Goal: Navigation & Orientation: Find specific page/section

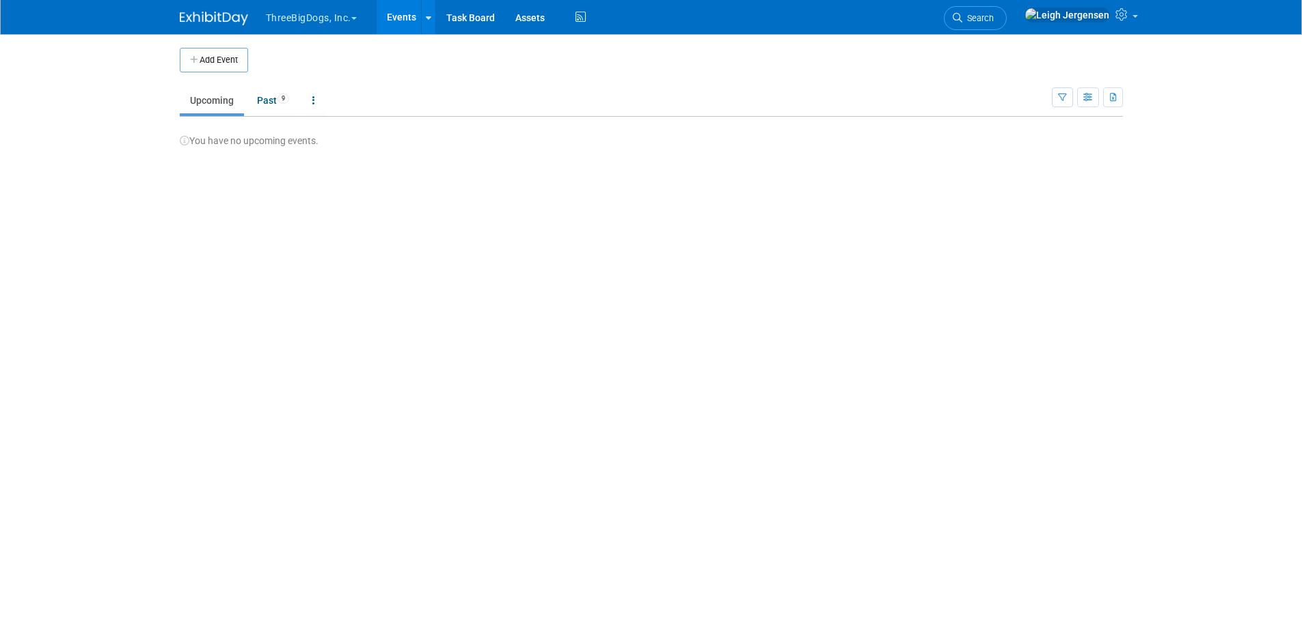
click at [353, 25] on button "ThreeBigDogs, Inc." at bounding box center [318, 15] width 109 height 30
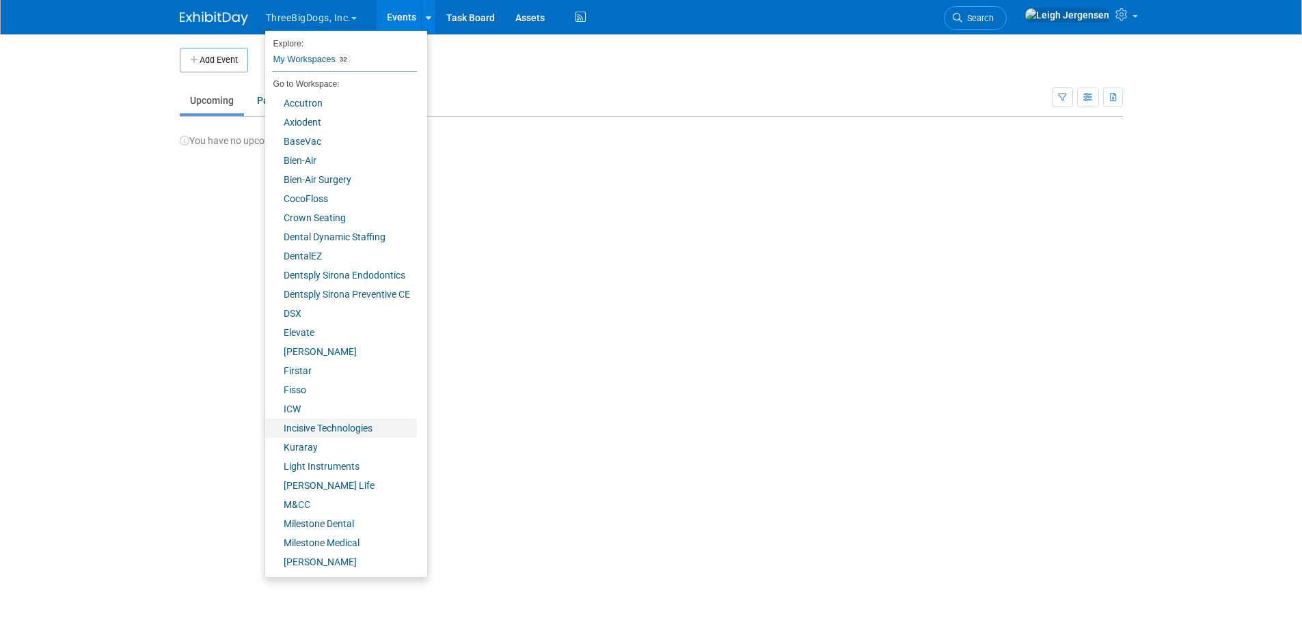
click at [329, 422] on link "Incisive Technologies" at bounding box center [341, 428] width 152 height 19
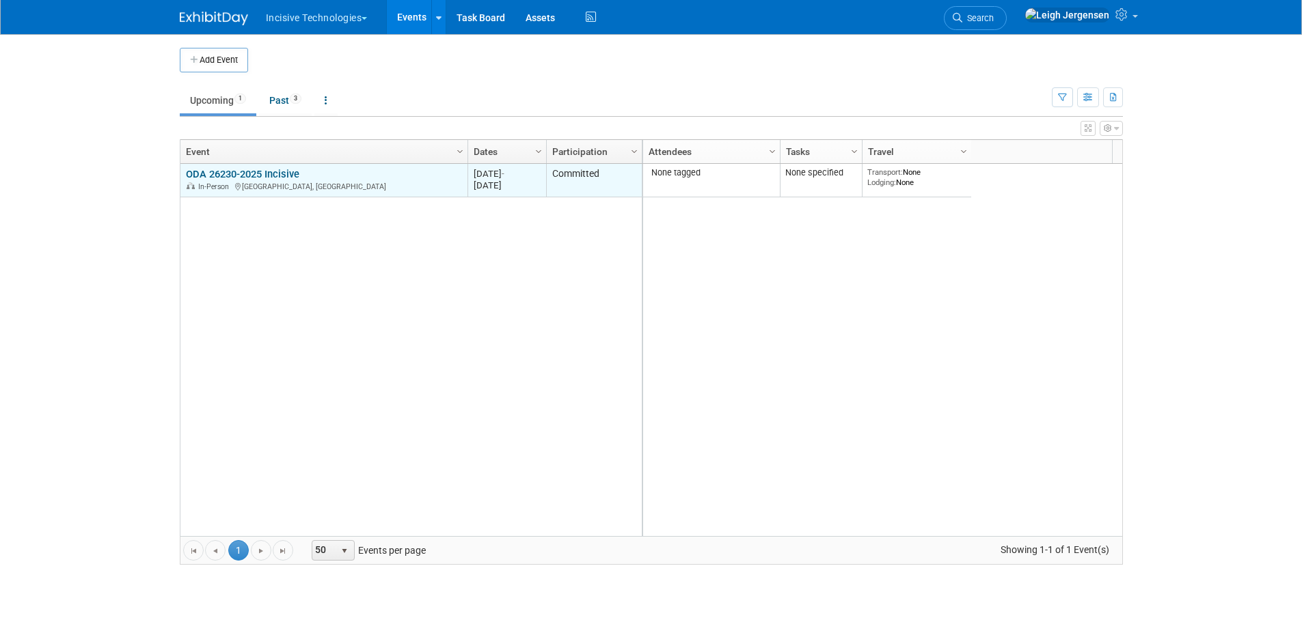
click at [312, 168] on div "ODA 26230-2025 Incisive In-Person Columbus, OH" at bounding box center [323, 180] width 275 height 24
click at [261, 167] on td "ODA 26230-2025 Incisive ODA 26230-2025 Incisive In-Person Columbus, OH" at bounding box center [323, 180] width 287 height 33
click at [254, 172] on link "ODA 26230-2025 Incisive" at bounding box center [242, 174] width 113 height 12
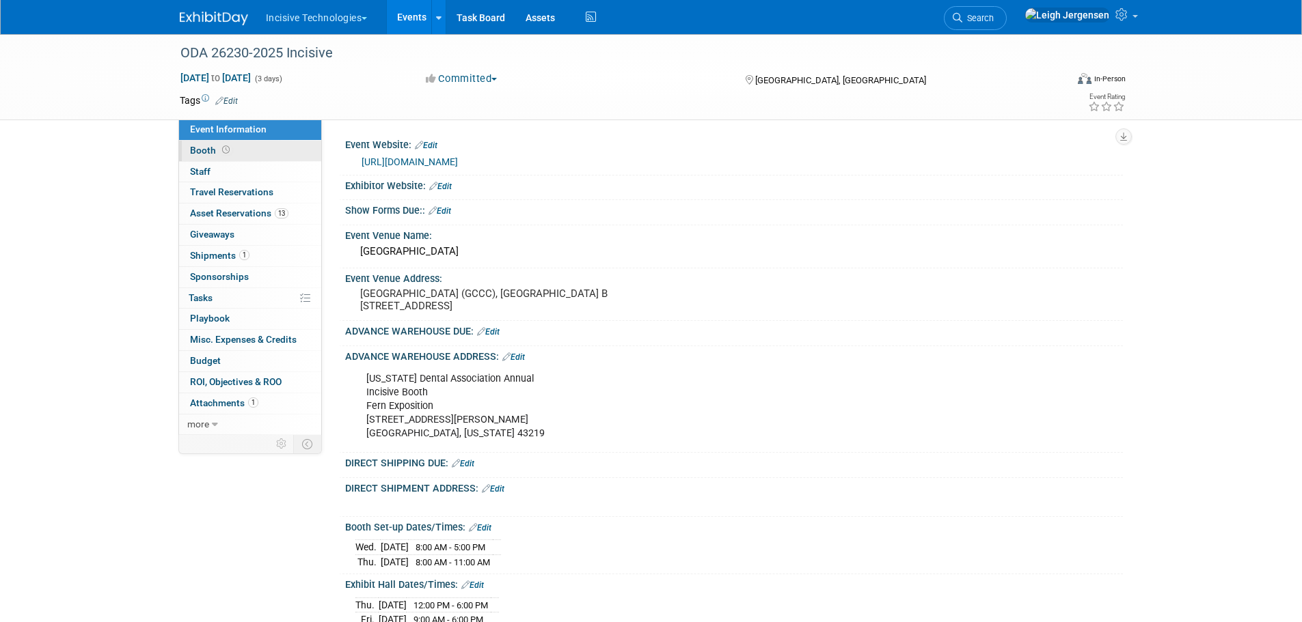
click at [222, 151] on icon at bounding box center [226, 150] width 8 height 8
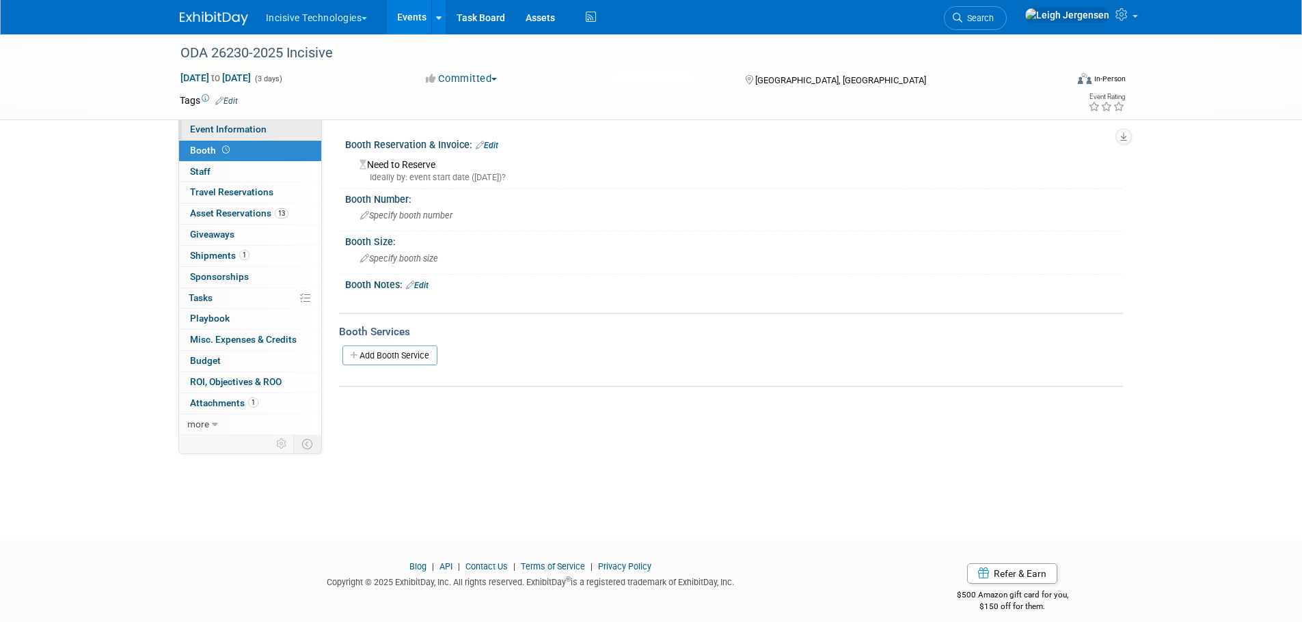
click at [223, 135] on link "Event Information" at bounding box center [250, 130] width 142 height 20
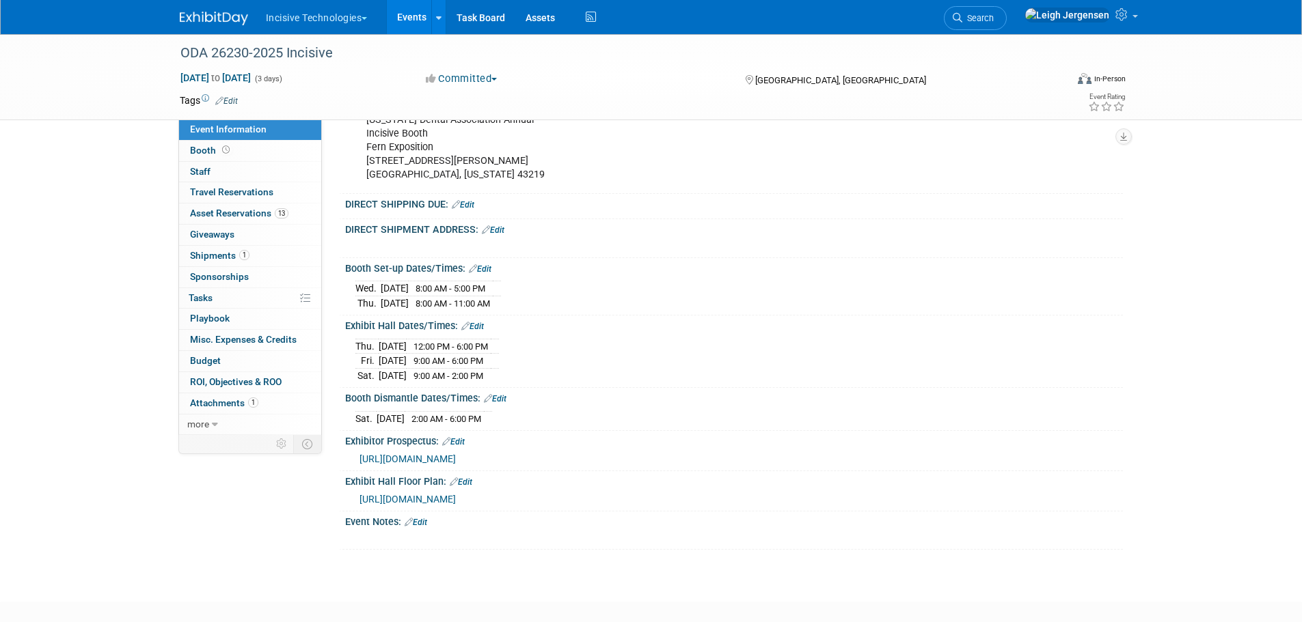
scroll to position [331, 0]
